Goal: Register for event/course

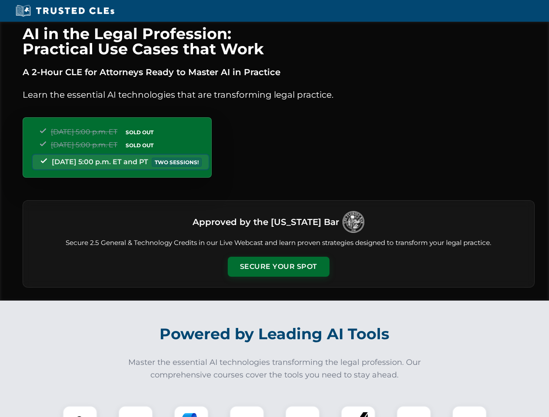
click at [278, 267] on button "Secure Your Spot" at bounding box center [279, 267] width 102 height 20
click at [80, 412] on img at bounding box center [79, 423] width 25 height 25
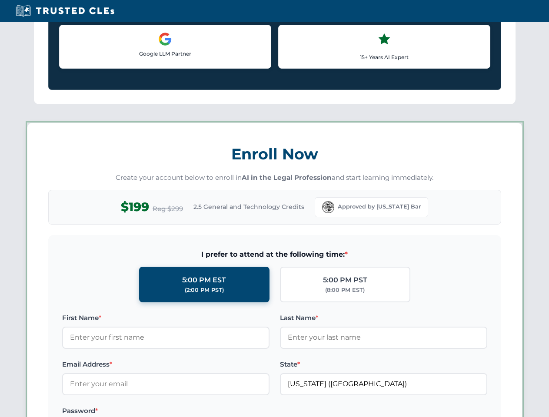
click at [191, 412] on label "Password *" at bounding box center [165, 411] width 207 height 10
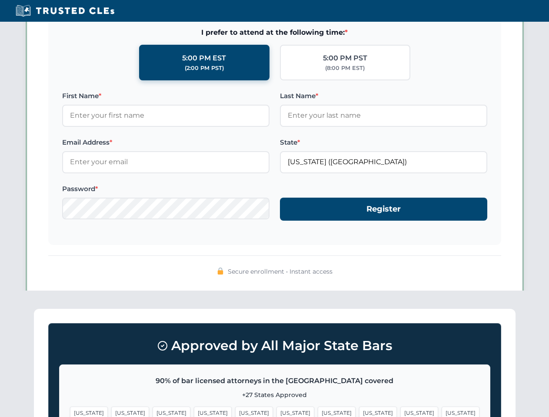
click at [401, 412] on span "[US_STATE]" at bounding box center [420, 413] width 38 height 13
